Goal: Transaction & Acquisition: Purchase product/service

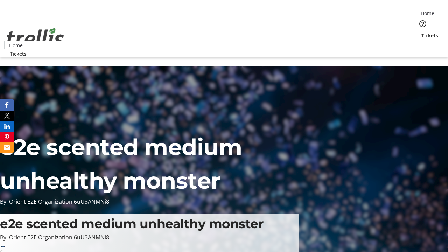
click at [421, 32] on span "Tickets" at bounding box center [429, 35] width 17 height 7
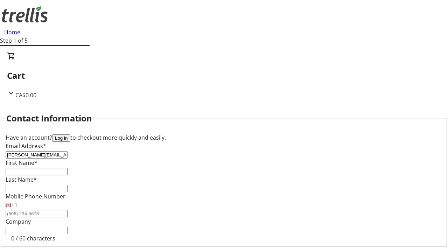
type input "[PERSON_NAME][EMAIL_ADDRESS][DOMAIN_NAME]"
type input "[PERSON_NAME]"
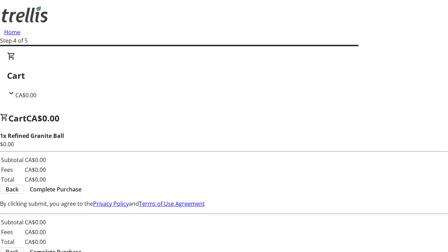
click at [82, 185] on span "Complete Purchase" at bounding box center [56, 189] width 52 height 8
